Goal: Task Accomplishment & Management: Complete application form

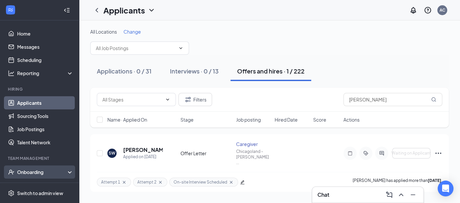
click at [33, 174] on div "Onboarding" at bounding box center [42, 171] width 51 height 7
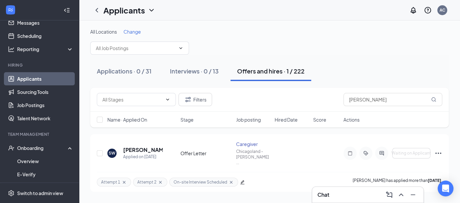
scroll to position [26, 0]
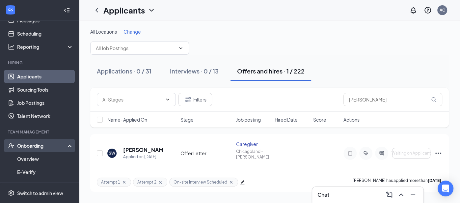
click at [38, 146] on div "Onboarding" at bounding box center [42, 145] width 51 height 7
click at [37, 147] on div "Onboarding" at bounding box center [42, 145] width 51 height 7
click at [31, 160] on link "Overview" at bounding box center [45, 158] width 56 height 13
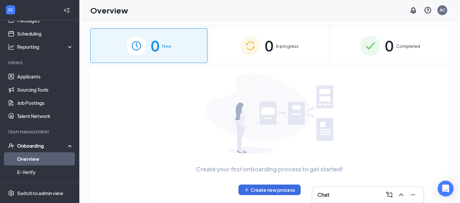
click at [268, 51] on span "0" at bounding box center [269, 45] width 9 height 23
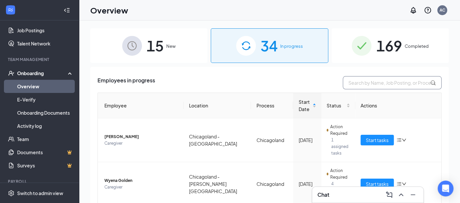
click at [372, 85] on input "text" at bounding box center [392, 82] width 99 height 13
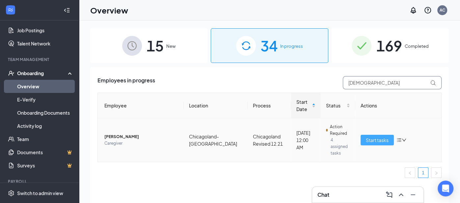
type input "[DEMOGRAPHIC_DATA]"
click at [389, 137] on button "Start tasks" at bounding box center [376, 140] width 33 height 11
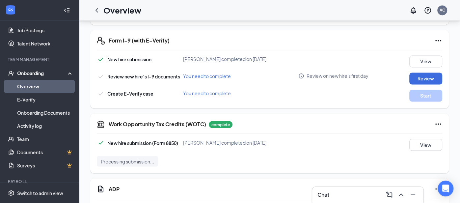
scroll to position [719, 0]
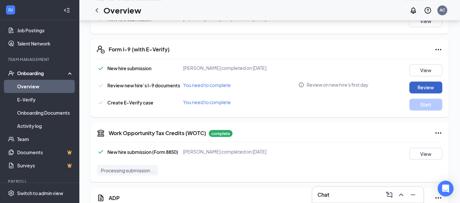
click at [423, 81] on button "Review" at bounding box center [425, 87] width 33 height 12
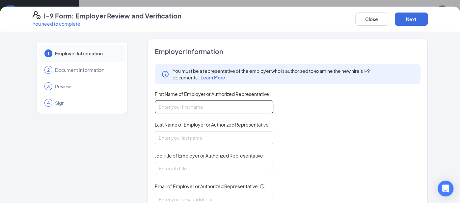
click at [193, 106] on input "First Name of Employer or Authorized Representative" at bounding box center [214, 106] width 118 height 13
click at [177, 109] on input "First Name of Employer or Authorized Representative" at bounding box center [214, 106] width 118 height 13
type input "[PERSON_NAME]"
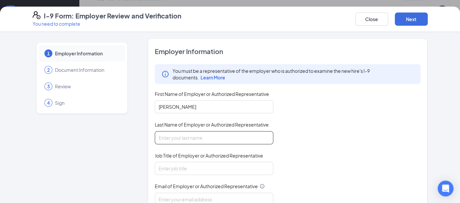
type input "Manoly"
type input "[PERSON_NAME][EMAIL_ADDRESS][PERSON_NAME][DOMAIN_NAME]"
type input "6309532154"
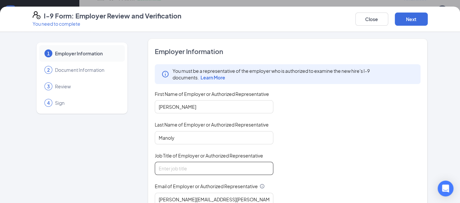
click at [196, 167] on input "Job Title of Employer or Authorized Representative" at bounding box center [214, 168] width 118 height 13
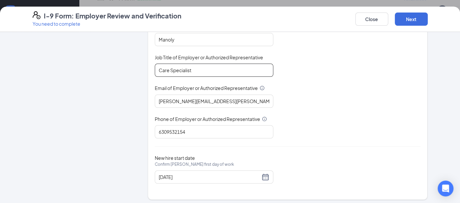
scroll to position [100, 0]
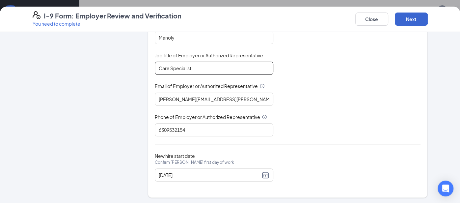
type input "Care Specialist"
click at [406, 24] on button "Next" at bounding box center [411, 19] width 33 height 13
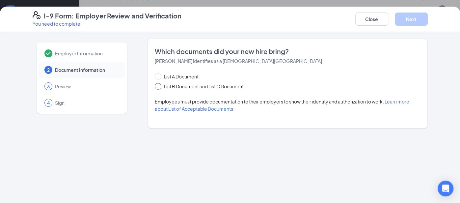
click at [164, 84] on span "List B Document and List C Document" at bounding box center [203, 86] width 85 height 7
click at [159, 84] on input "List B Document and List C Document" at bounding box center [157, 85] width 5 height 5
radio input "true"
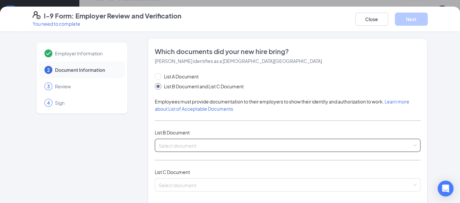
click at [180, 145] on input "search" at bounding box center [285, 144] width 253 height 10
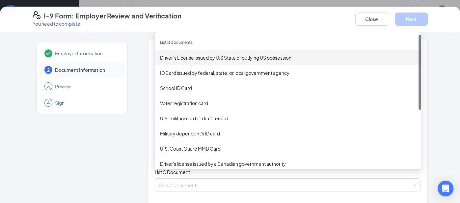
click at [197, 62] on div "Driver’s License issued by U.S State or outlying US possession" at bounding box center [288, 57] width 266 height 15
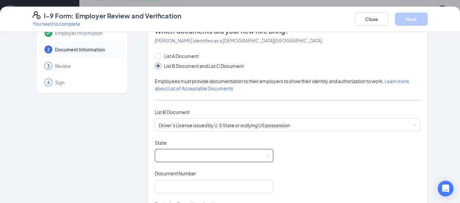
scroll to position [23, 0]
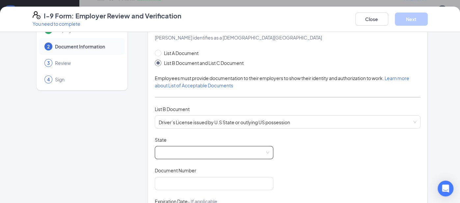
click at [198, 151] on span at bounding box center [214, 152] width 111 height 13
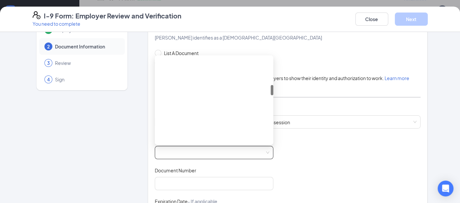
scroll to position [219, 0]
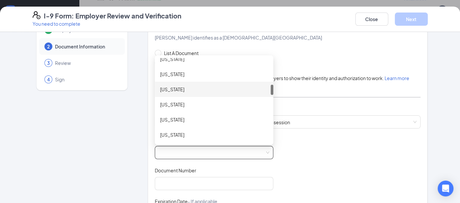
click at [171, 87] on div "[US_STATE]" at bounding box center [214, 89] width 108 height 7
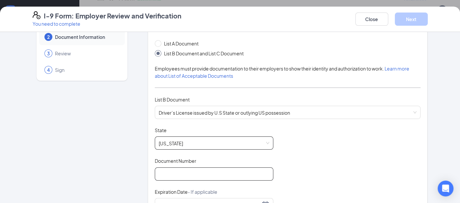
scroll to position [34, 0]
click at [193, 170] on input "Document Number" at bounding box center [214, 172] width 118 height 13
click at [194, 171] on input "Document Number" at bounding box center [214, 172] width 118 height 13
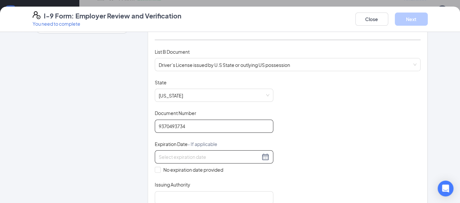
scroll to position [81, 0]
type input "9370493734"
click at [234, 155] on input at bounding box center [209, 155] width 101 height 7
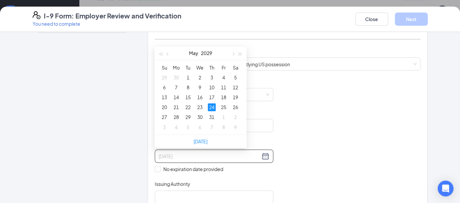
click at [213, 108] on div "24" at bounding box center [212, 107] width 8 height 8
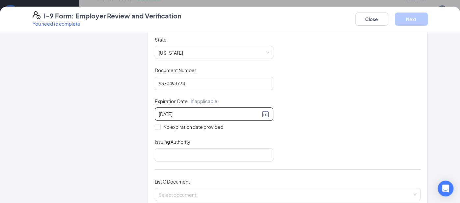
scroll to position [138, 0]
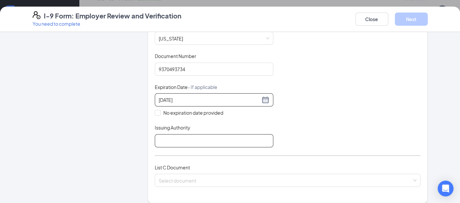
type input "[DATE]"
click at [166, 137] on input "Issuing Authority" at bounding box center [214, 140] width 118 height 13
click at [183, 139] on input "Issuing Authority" at bounding box center [214, 140] width 118 height 13
type input "[US_STATE]"
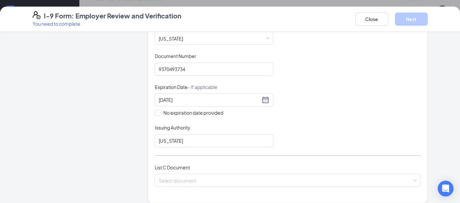
click at [197, 185] on div "List C Document Select document" at bounding box center [288, 179] width 266 height 31
click at [198, 183] on span at bounding box center [285, 180] width 253 height 13
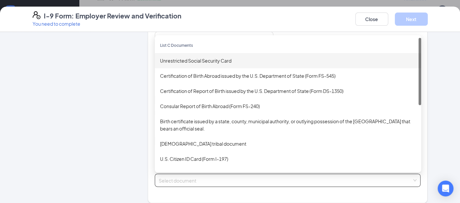
click at [196, 66] on div "Unrestricted Social Security Card" at bounding box center [288, 60] width 266 height 15
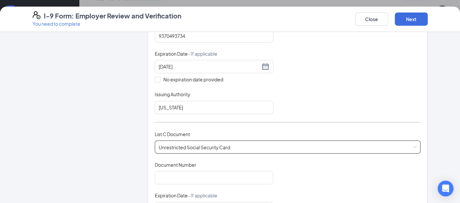
scroll to position [171, 0]
click at [189, 172] on input "Document Number" at bounding box center [214, 176] width 118 height 13
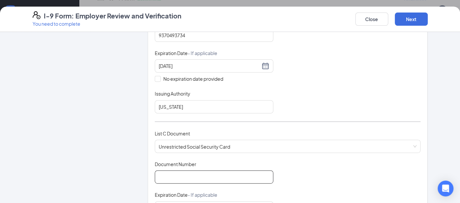
click at [190, 177] on input "Document Number" at bounding box center [214, 176] width 118 height 13
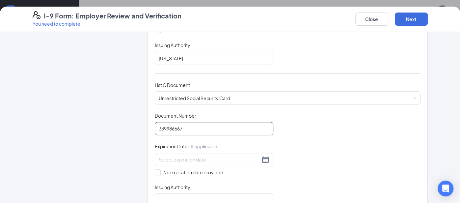
scroll to position [289, 0]
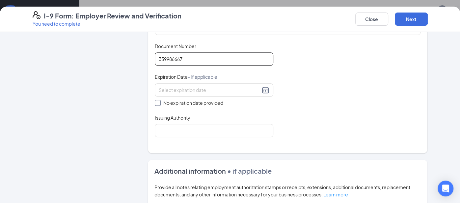
type input "339986667"
click at [155, 101] on input "No expiration date provided" at bounding box center [157, 102] width 5 height 5
checkbox input "true"
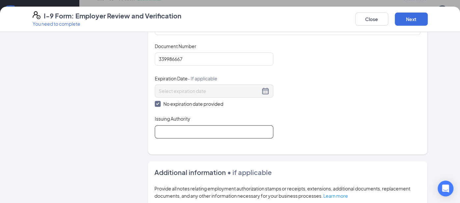
click at [183, 130] on input "Issuing Authority" at bounding box center [214, 131] width 118 height 13
type input "social security administration"
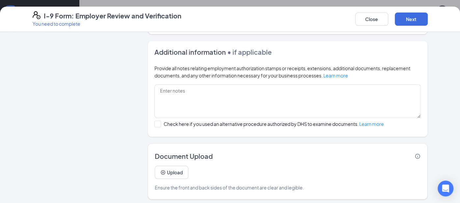
scroll to position [761, 0]
click at [412, 24] on button "Next" at bounding box center [411, 19] width 33 height 13
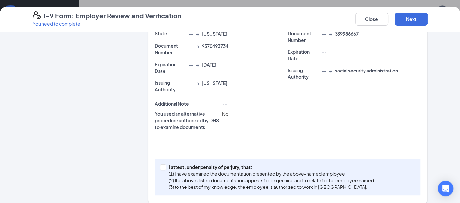
click at [159, 158] on div "I attest, under penalty of [PERSON_NAME], that: (1) I have examined the documen…" at bounding box center [288, 176] width 266 height 37
click at [163, 164] on input "I attest, under penalty of [PERSON_NAME], that: (1) I have examined the documen…" at bounding box center [162, 166] width 5 height 5
checkbox input "true"
click at [412, 20] on button "Next" at bounding box center [411, 19] width 33 height 13
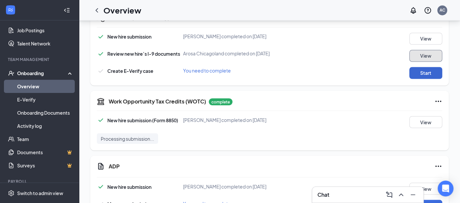
scroll to position [750, 0]
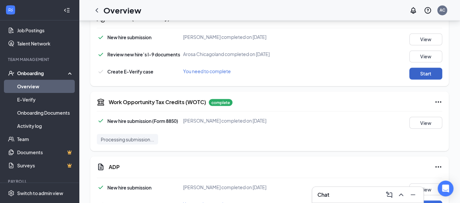
click at [419, 67] on button "Start" at bounding box center [425, 73] width 33 height 12
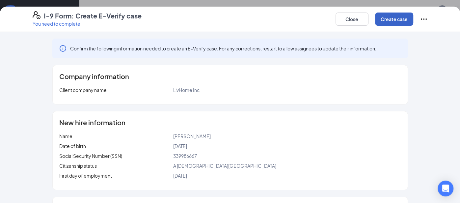
click at [391, 17] on button "Create case" at bounding box center [394, 19] width 38 height 13
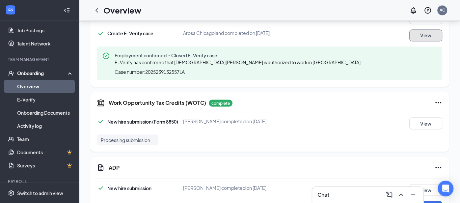
scroll to position [815, 0]
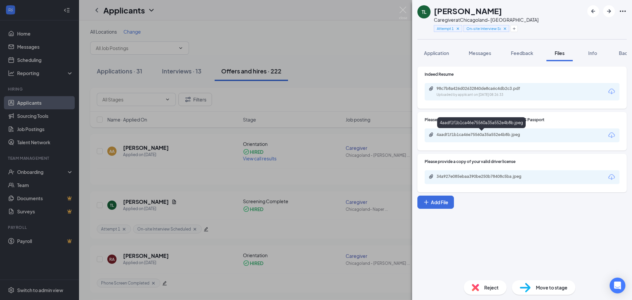
click at [493, 133] on div "4aadf1f1b1ca46e75560a35a552e4b8b.jpeg" at bounding box center [482, 134] width 92 height 5
click at [484, 55] on span "Messages" at bounding box center [480, 53] width 22 height 6
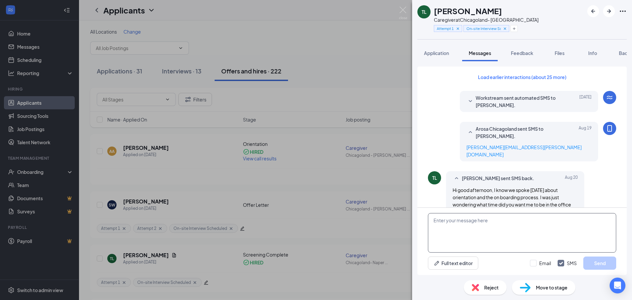
click at [483, 230] on textarea at bounding box center [522, 232] width 188 height 39
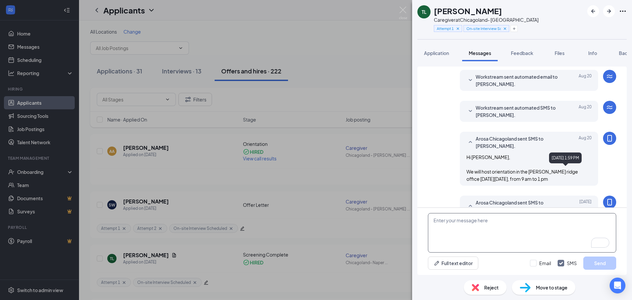
scroll to position [305, 0]
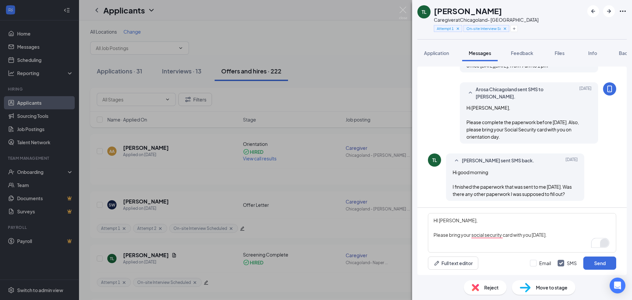
click at [605, 241] on div "1" at bounding box center [604, 242] width 7 height 7
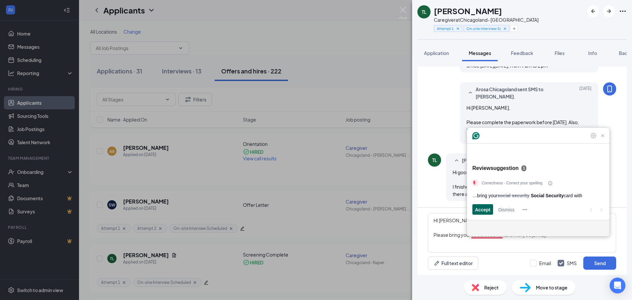
click at [487, 208] on span "Accept" at bounding box center [482, 209] width 15 height 7
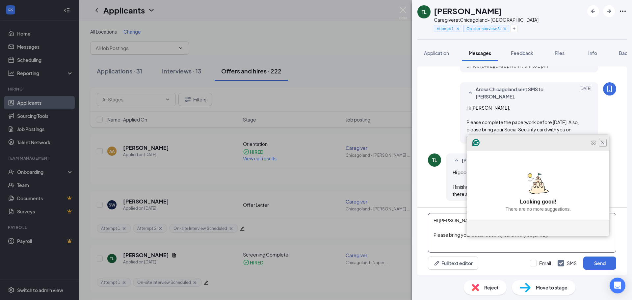
type textarea "HI Tehya, Please bring your Social Security card with you today."
click at [602, 146] on icon "Close Grammarly Assistant" at bounding box center [603, 143] width 8 height 8
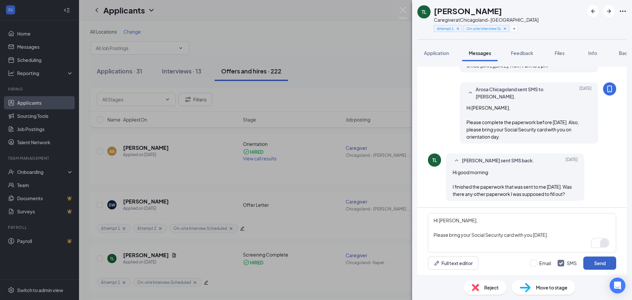
click at [601, 261] on button "Send" at bounding box center [599, 262] width 33 height 13
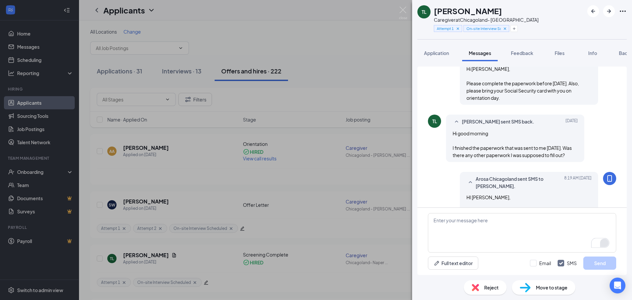
scroll to position [362, 0]
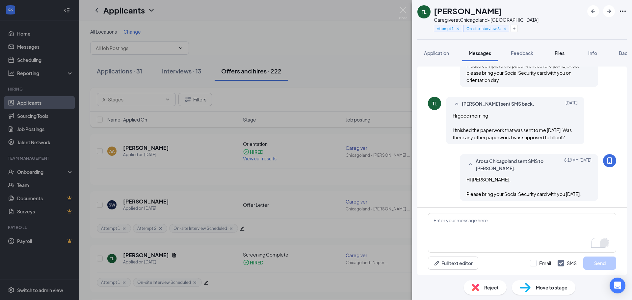
click at [561, 51] on span "Files" at bounding box center [560, 53] width 10 height 6
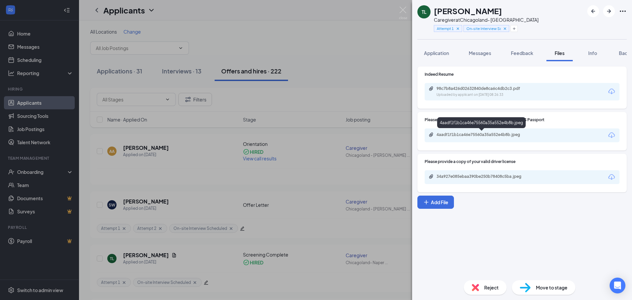
click at [496, 135] on div "4aadf1f1b1ca46e75560a35a552e4b8b.jpeg" at bounding box center [482, 134] width 92 height 5
click at [477, 172] on div "34a927e085ebaa390be250b78408c5ba.jpeg" at bounding box center [522, 177] width 195 height 14
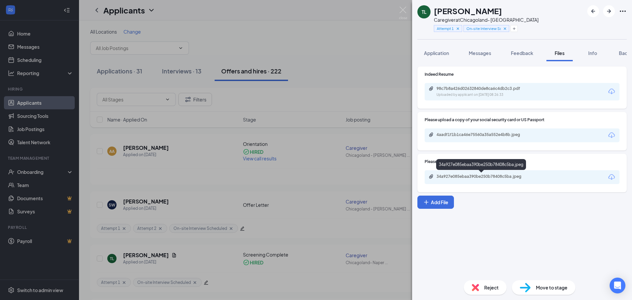
click at [473, 178] on div "34a927e085ebaa390be250b78408c5ba.jpeg" at bounding box center [482, 176] width 92 height 5
